Goal: Find specific page/section: Find specific page/section

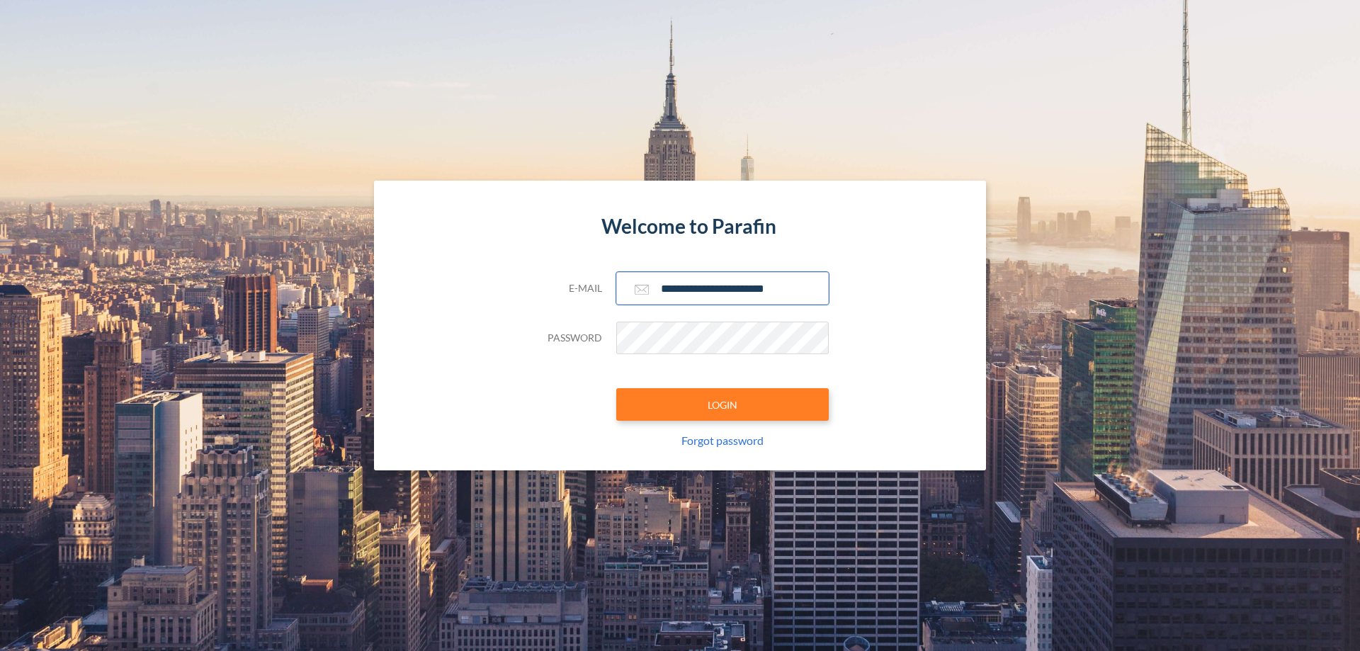
type input "**********"
click at [723, 404] on button "LOGIN" at bounding box center [722, 404] width 213 height 33
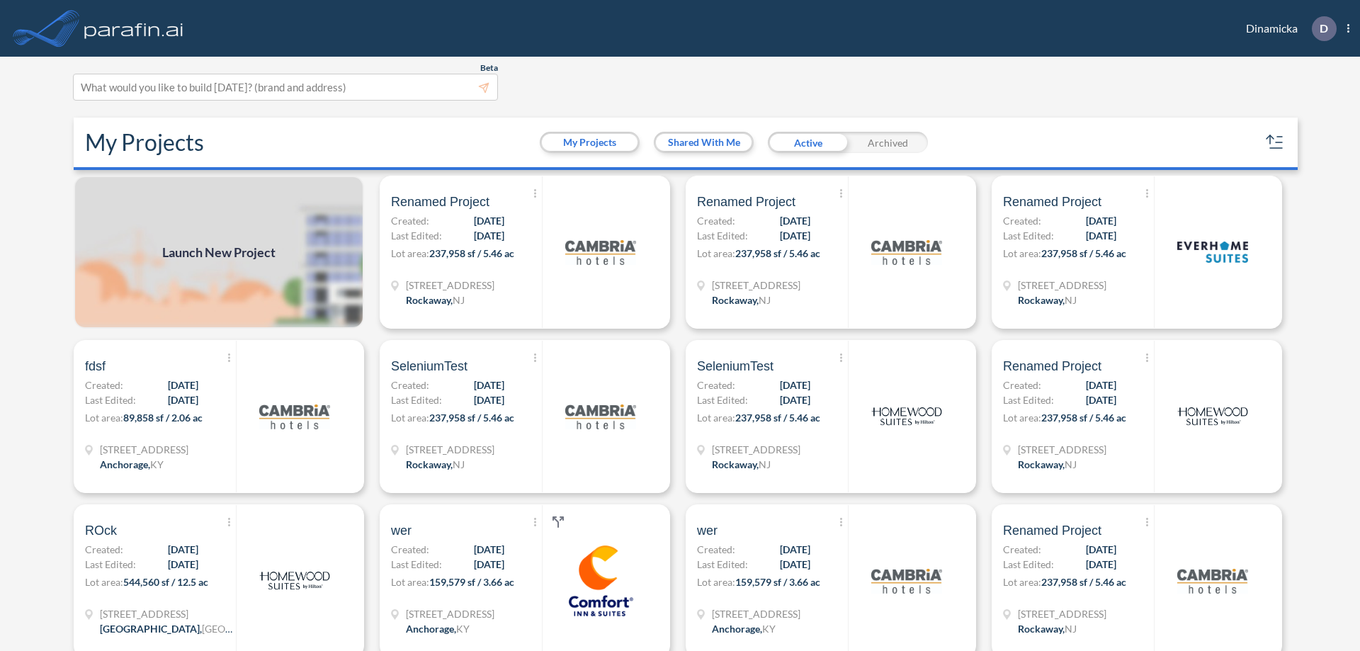
scroll to position [4, 0]
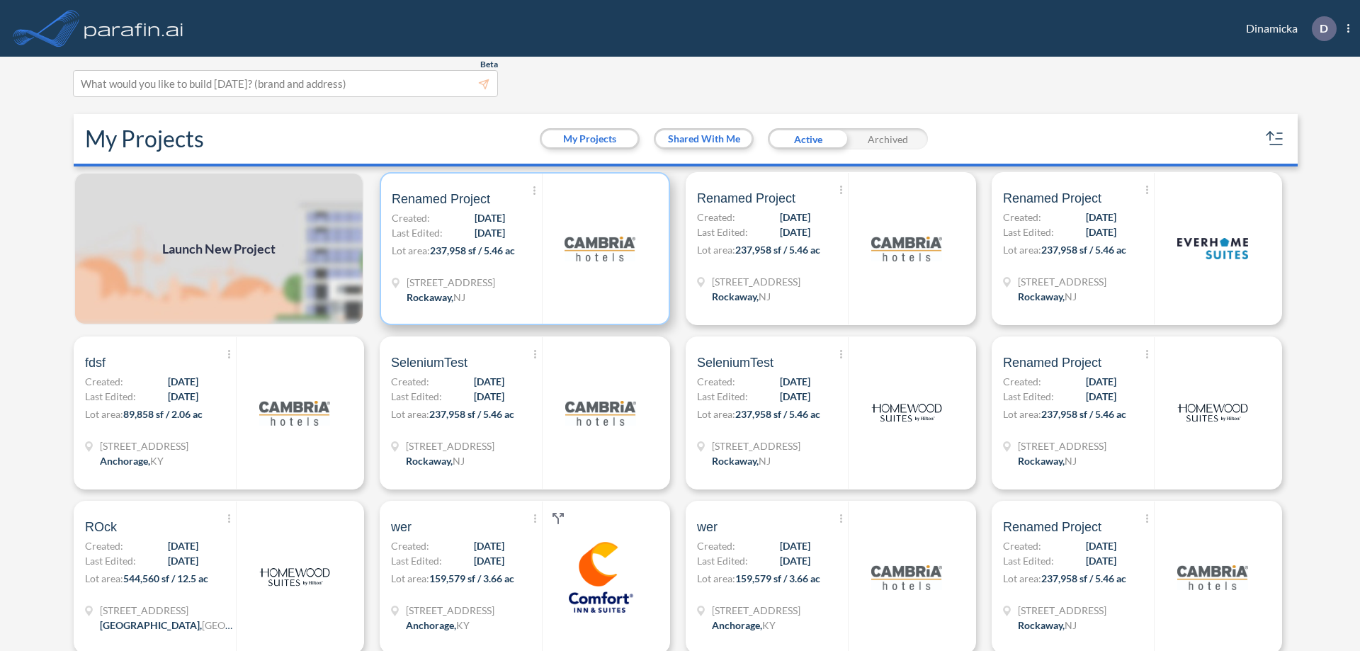
click at [522, 249] on p "Lot area: 237,958 sf / 5.46 ac" at bounding box center [467, 253] width 150 height 21
